Goal: Transaction & Acquisition: Purchase product/service

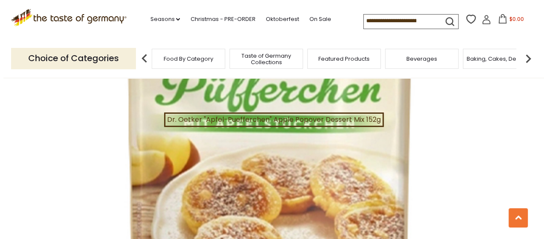
scroll to position [951, 0]
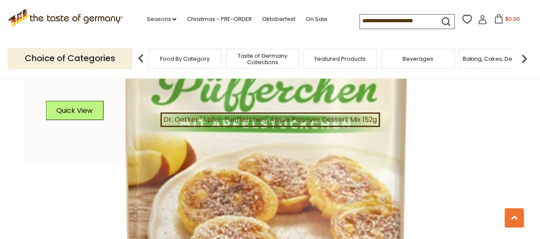
click at [94, 112] on div "Quick View" at bounding box center [75, 114] width 58 height 26
click at [72, 101] on button "Quick View" at bounding box center [75, 110] width 58 height 19
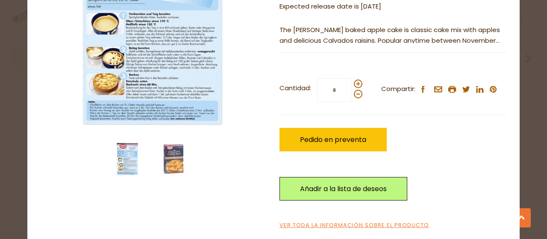
scroll to position [137, 0]
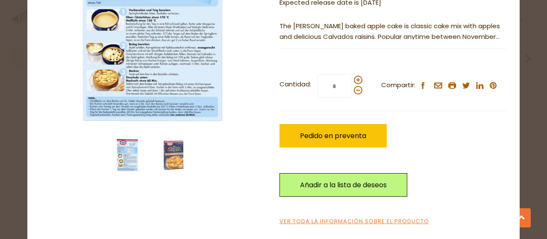
click at [465, 141] on div "Cantidad: * Compartir: facebook email printer twitter linkedin pinterest Pedido…" at bounding box center [392, 136] width 227 height 148
click at [380, 223] on link "Ver toda la información sobre el producto" at bounding box center [354, 221] width 150 height 9
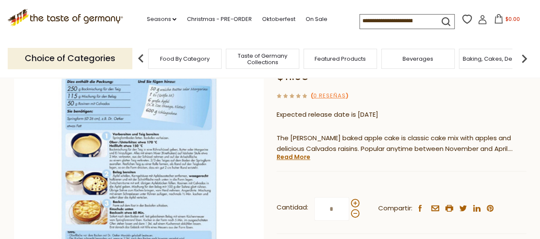
scroll to position [106, 0]
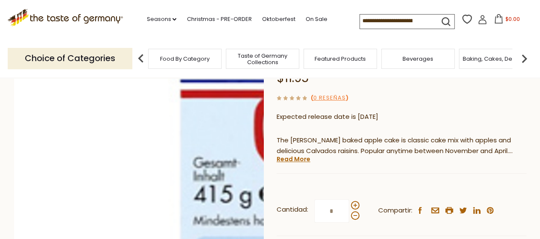
click at [139, 144] on img at bounding box center [139, 142] width 250 height 250
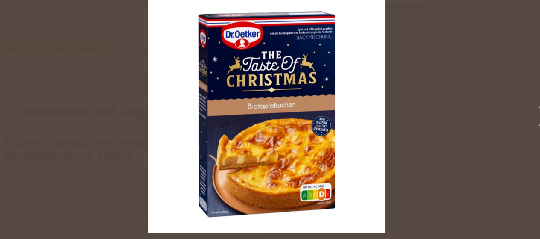
scroll to position [106, 0]
